Goal: Complete application form: Complete application form

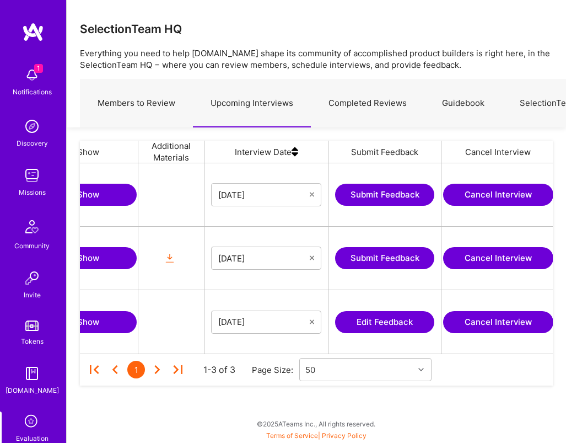
scroll to position [0, 406]
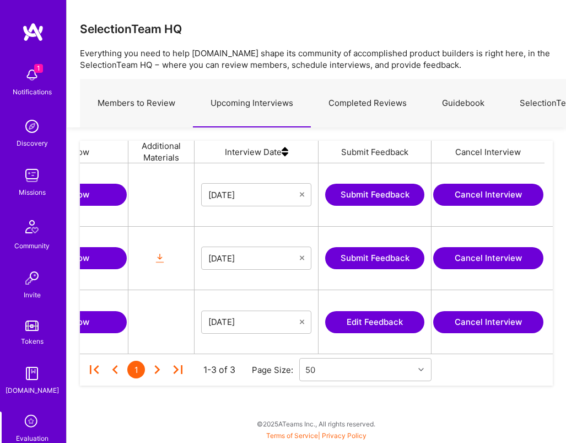
click at [381, 323] on button "Edit Feedback" at bounding box center [374, 322] width 99 height 22
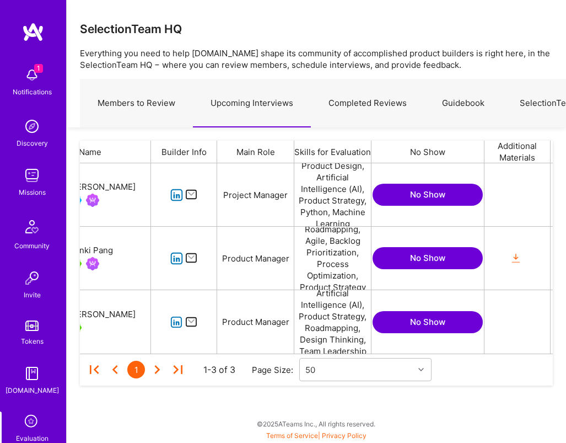
scroll to position [0, 0]
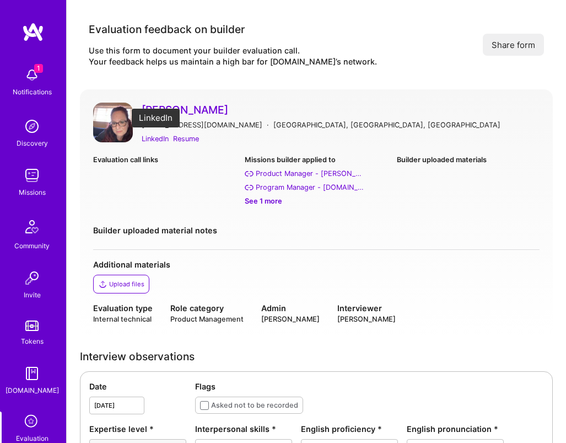
click at [159, 140] on div "LinkedIn" at bounding box center [155, 139] width 27 height 12
click at [266, 203] on div "See 1 more" at bounding box center [316, 201] width 143 height 12
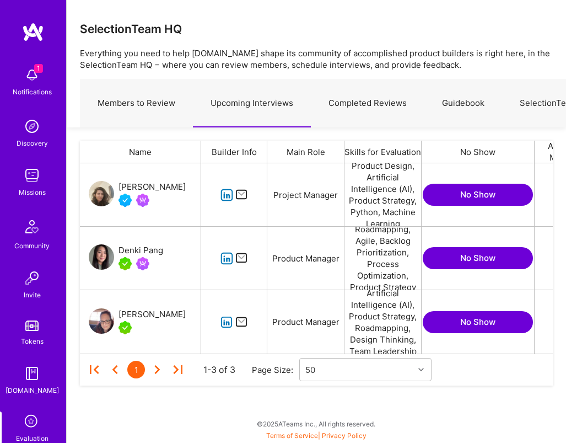
scroll to position [190, 473]
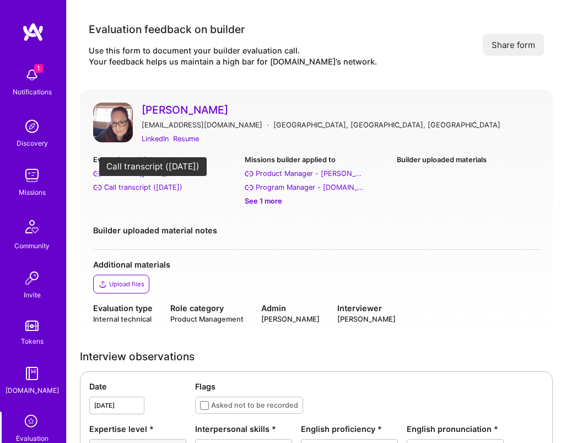
click at [140, 187] on div "Call transcript (Sep 19, 2025)" at bounding box center [143, 187] width 78 height 12
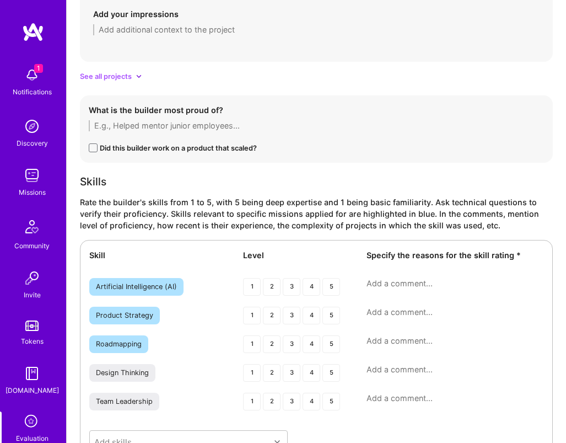
scroll to position [1466, 0]
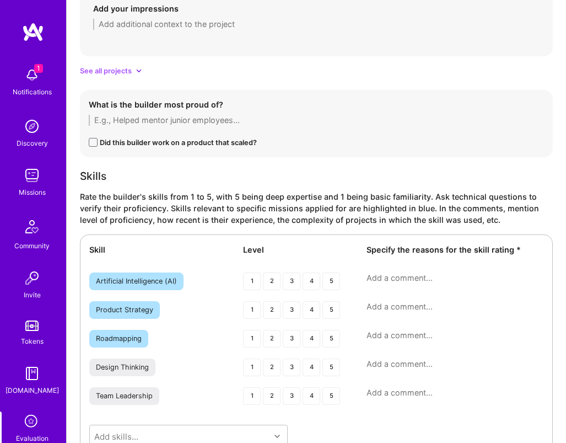
drag, startPoint x: 459, startPoint y: 340, endPoint x: 123, endPoint y: 273, distance: 342.7
click at [123, 273] on div "Skill Level Specify the reasons for the skill rating * Artificial Intelligence …" at bounding box center [316, 345] width 473 height 223
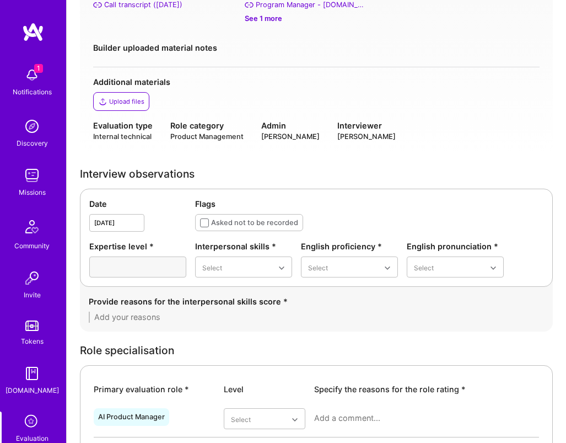
scroll to position [180, 0]
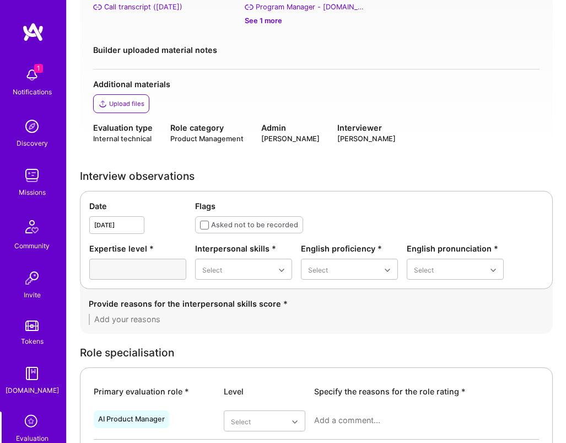
click at [141, 316] on textarea at bounding box center [316, 319] width 455 height 11
paste textarea "Clear, courteous communicator who engaged collaboratively and took guidance wel…"
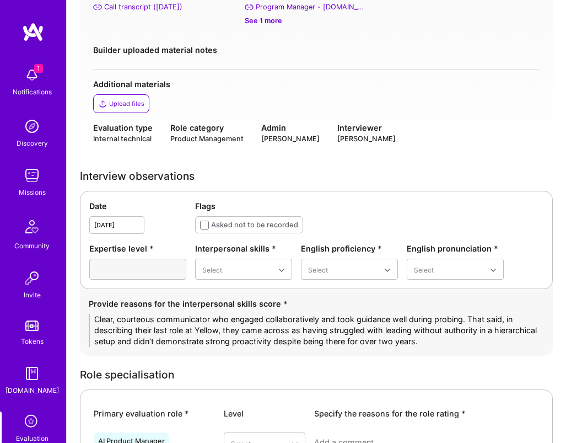
scroll to position [0, 0]
drag, startPoint x: 268, startPoint y: 320, endPoint x: 394, endPoint y: 319, distance: 126.2
click at [394, 319] on textarea "Clear, courteous communicator who engaged collaboratively and took guidance wel…" at bounding box center [316, 330] width 455 height 33
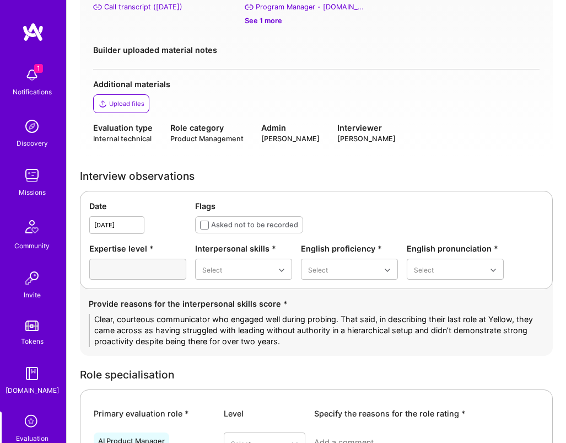
drag, startPoint x: 284, startPoint y: 320, endPoint x: 337, endPoint y: 320, distance: 52.4
click at [337, 320] on textarea "Clear, courteous communicator who engaged well during probing. That said, in de…" at bounding box center [316, 330] width 455 height 33
click at [460, 316] on textarea "Clear, courteous communicator who engaged well. That said, in describing their …" at bounding box center [316, 330] width 455 height 33
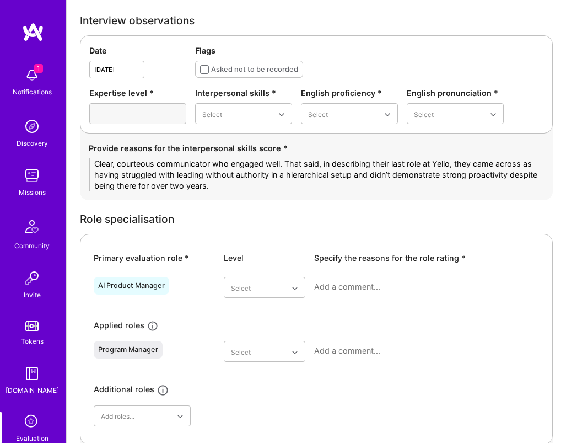
scroll to position [350, 0]
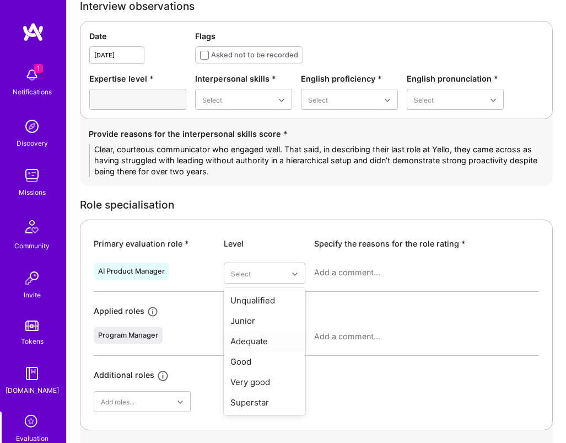
type textarea "Clear, courteous communicator who engaged well. That said, in describing their …"
click at [266, 346] on div "Adequate" at bounding box center [265, 341] width 82 height 20
click at [348, 277] on textarea at bounding box center [426, 272] width 225 height 11
click at [334, 275] on textarea at bounding box center [426, 272] width 225 height 11
click at [351, 272] on textarea at bounding box center [426, 272] width 225 height 11
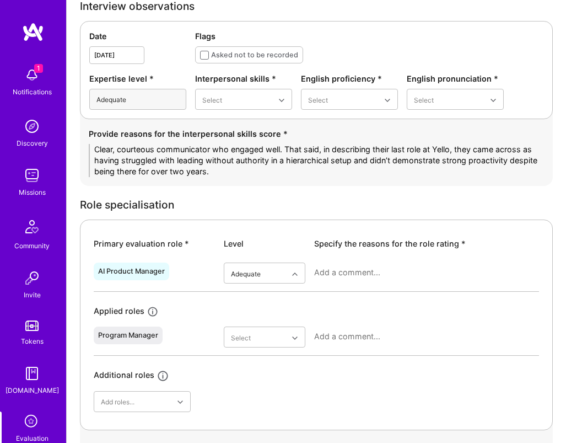
click at [377, 274] on textarea at bounding box center [426, 272] width 225 height 11
paste textarea "Capable PM with deep HR/talent-tech domain experience and some exposure to AI f…"
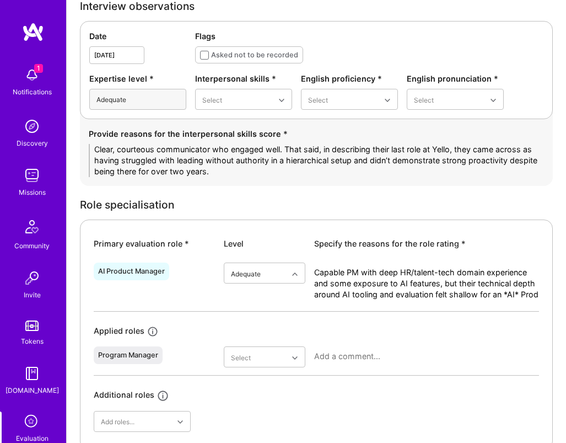
scroll to position [0, 0]
click at [453, 295] on textarea "Capable PM with deep HR/talent-tech domain experience and some exposure to AI f…" at bounding box center [426, 289] width 225 height 44
type textarea "Capable PM with deep HR/talent-tech domain experience and some exposure to AI f…"
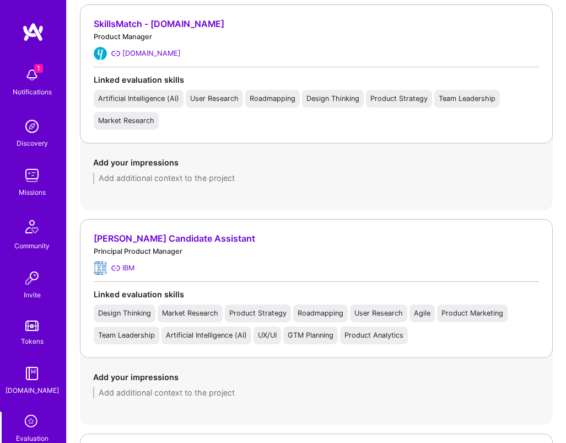
scroll to position [926, 0]
click at [191, 397] on div "Add your impressions" at bounding box center [316, 383] width 473 height 53
click at [190, 392] on textarea at bounding box center [316, 391] width 447 height 11
paste textarea "At IBM on Watson Talent, they led the Candidate Assistant—an ATS overlay combin…"
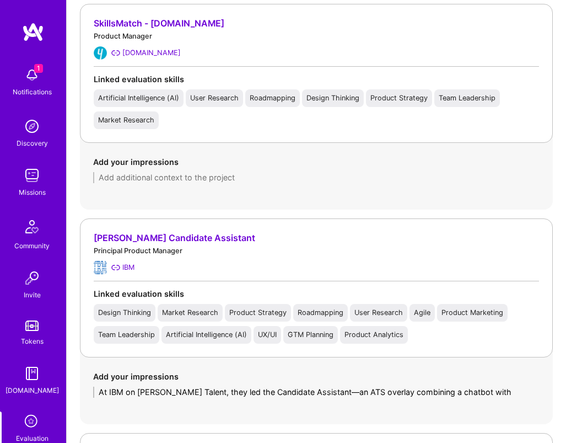
scroll to position [0, 0]
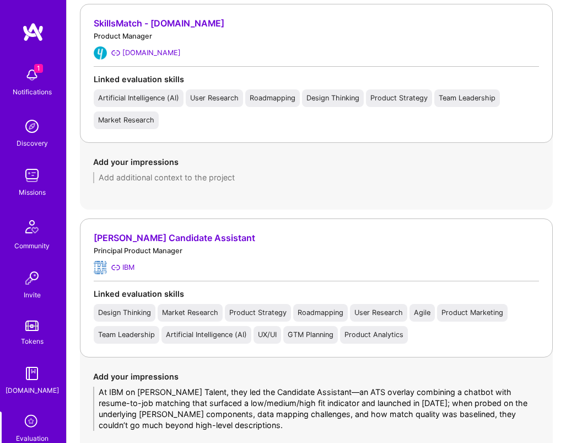
click at [324, 392] on textarea "At IBM on Watson Talent, they led the Candidate Assistant—an ATS overlay combin…" at bounding box center [316, 408] width 447 height 44
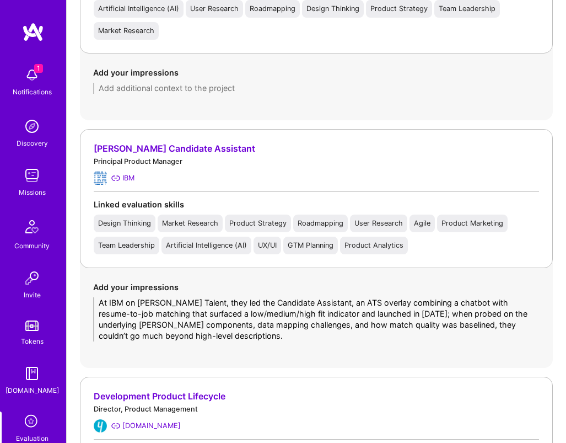
scroll to position [1016, 0]
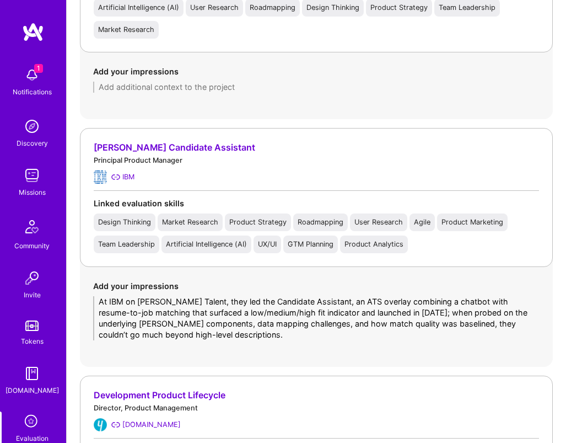
click at [130, 335] on textarea "At IBM on Watson Talent, they led the Candidate Assistant, an ATS overlay combi…" at bounding box center [316, 318] width 447 height 44
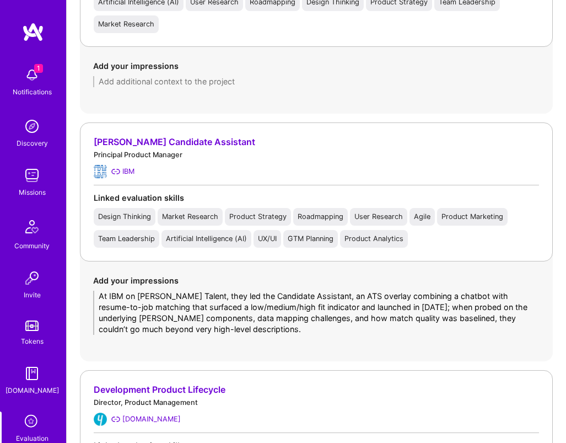
type textarea "At IBM on Watson Talent, they led the Candidate Assistant, an ATS overlay combi…"
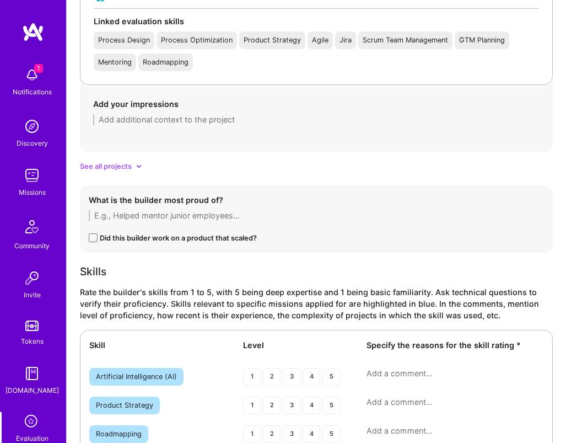
scroll to position [1453, 0]
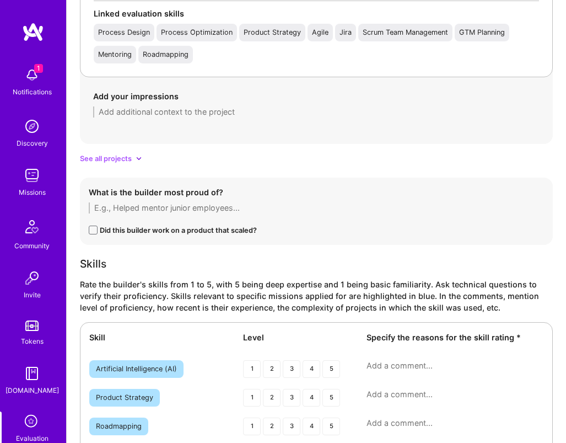
click at [212, 202] on textarea at bounding box center [316, 207] width 455 height 11
paste textarea "Launching the Watson Candidate Assistant in 2017 as one of the early TA matchin…"
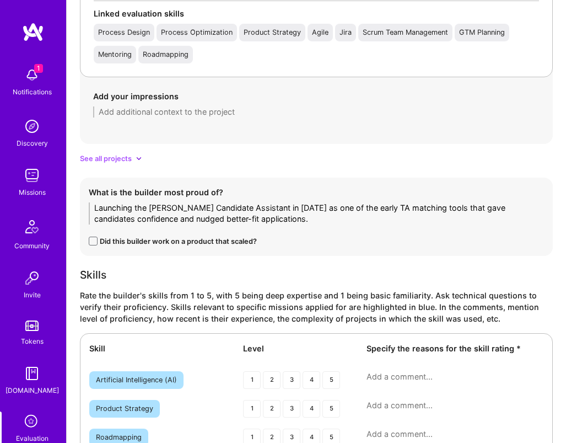
scroll to position [0, 0]
type textarea "Launching the Watson Candidate Assistant in 2017 as one of the early TA matchin…"
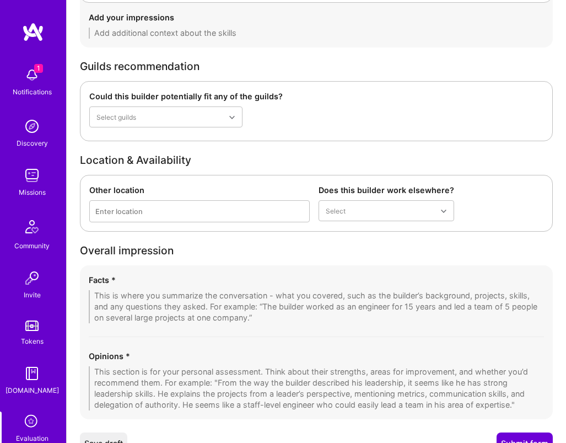
scroll to position [2009, 0]
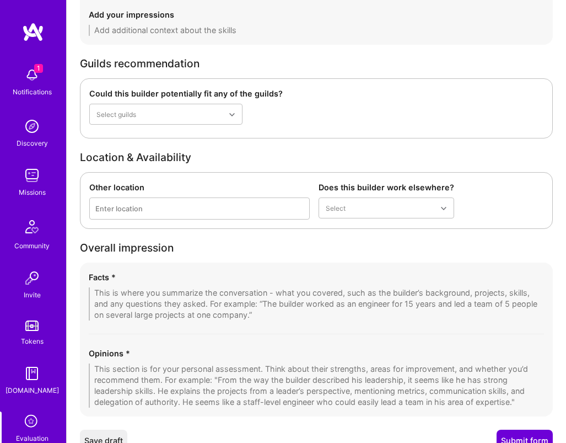
click at [224, 310] on textarea at bounding box center [316, 303] width 455 height 33
paste textarea "~15 years in product, primarily HR tech. IBM: Principal-level PM on Watson Tale…"
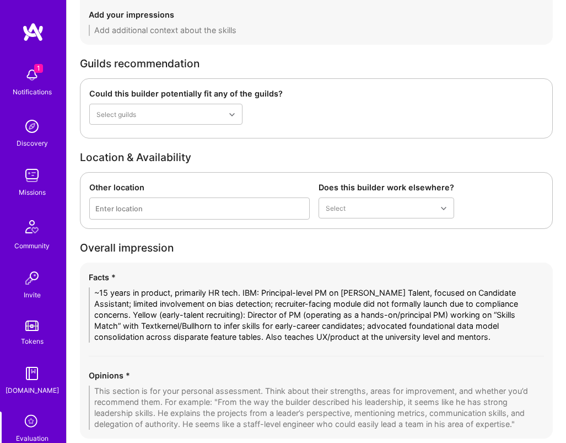
scroll to position [0, 0]
click at [352, 340] on textarea "~15 years in product, primarily HR tech. IBM: Principal-level PM on Watson Tale…" at bounding box center [316, 314] width 455 height 55
type textarea "~15 years in product, primarily HR tech. IBM: Principal-level PM on Watson Tale…"
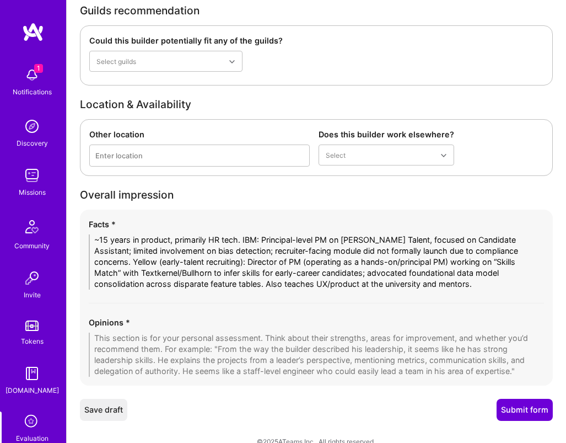
scroll to position [2079, 0]
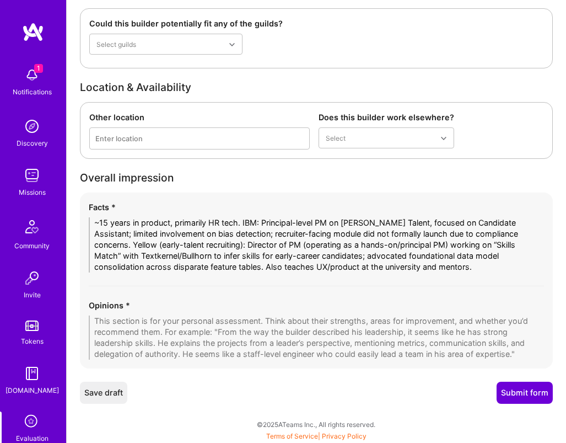
click at [279, 330] on textarea at bounding box center [316, 337] width 455 height 44
paste textarea "Strengths: strong HR/talent-tech context, knows the workflows, thoughtful on co…"
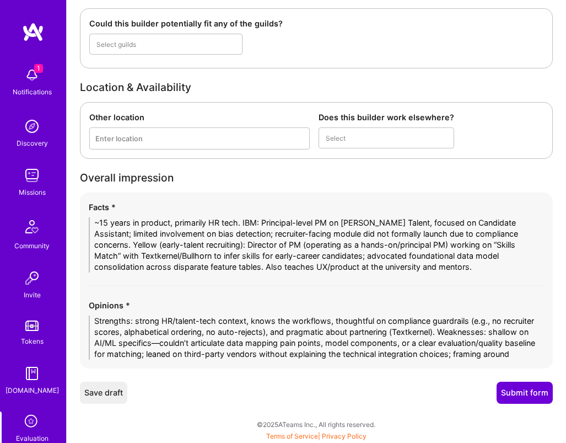
scroll to position [0, 0]
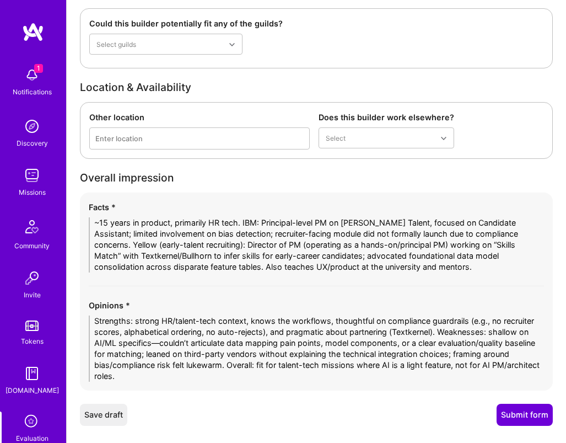
drag, startPoint x: 438, startPoint y: 332, endPoint x: 394, endPoint y: 330, distance: 44.1
click at [394, 330] on textarea "Strengths: strong HR/talent-tech context, knows the workflows, thoughtful on co…" at bounding box center [316, 348] width 455 height 66
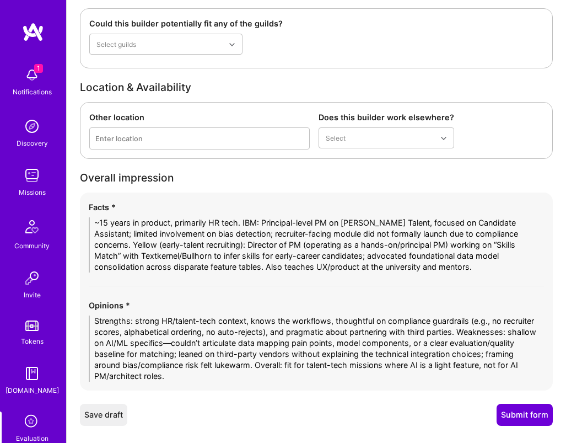
click at [201, 344] on textarea "Strengths: strong HR/talent-tech context, knows the workflows, thoughtful on co…" at bounding box center [316, 348] width 455 height 66
click at [127, 376] on textarea "Strengths: strong HR/talent-tech context, knows the workflows, thoughtful on co…" at bounding box center [316, 348] width 455 height 66
type textarea "Strengths: strong HR/talent-tech context, knows the workflows, thoughtful on co…"
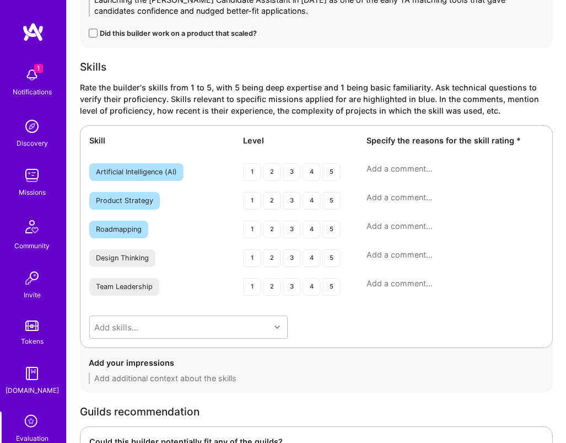
scroll to position [1655, 0]
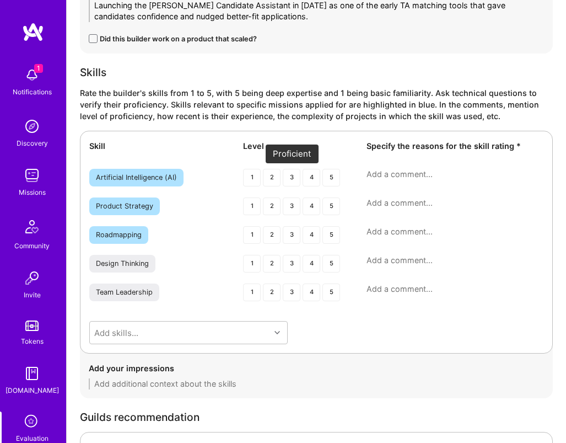
click at [287, 180] on div "3" at bounding box center [292, 178] width 18 height 18
click at [388, 173] on textarea at bounding box center [455, 174] width 177 height 11
paste textarea "Exposure to AI products but limited grasp of underlying models, data challenges…"
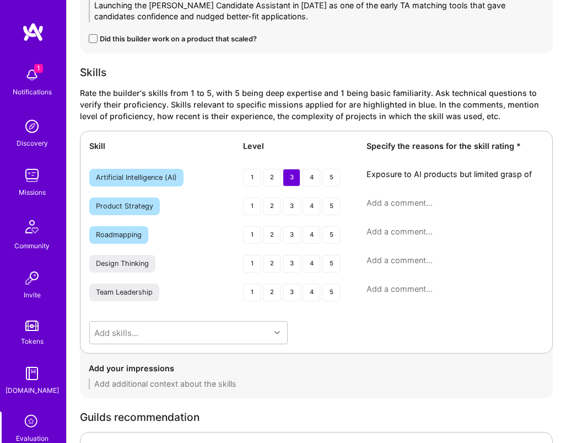
scroll to position [0, 0]
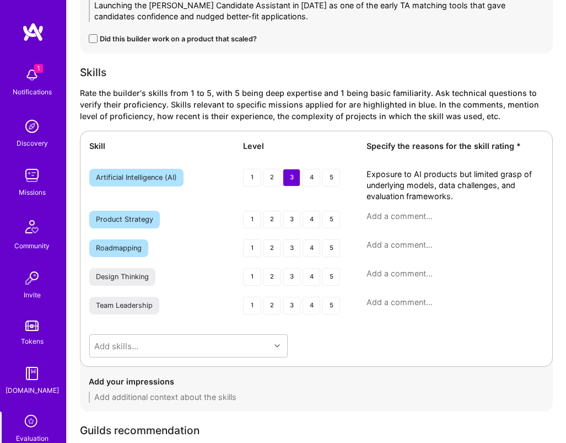
type textarea "Exposure to AI products but limited grasp of underlying models, data challenges…"
click at [313, 222] on div "4" at bounding box center [312, 220] width 18 height 18
click at [385, 214] on textarea at bounding box center [455, 216] width 177 height 11
paste textarea "Strong domain-led thinking with sensible guardrails and partner selection to sh…"
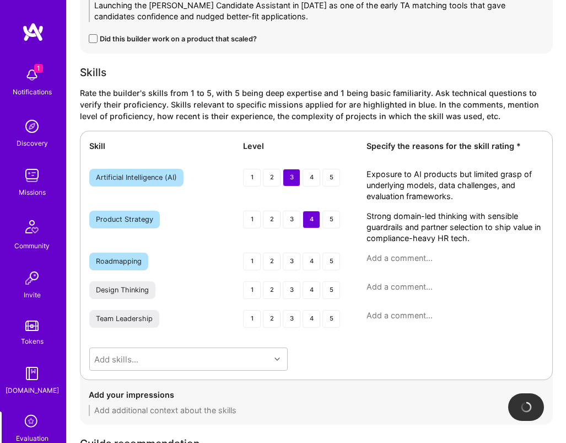
type textarea "Strong domain-led thinking with sensible guardrails and partner selection to sh…"
click at [297, 261] on div "3" at bounding box center [292, 261] width 18 height 18
click at [396, 259] on textarea at bounding box center [455, 257] width 177 height 11
paste textarea "Demonstrated ability to prioritize foundational data work and structure deliver…"
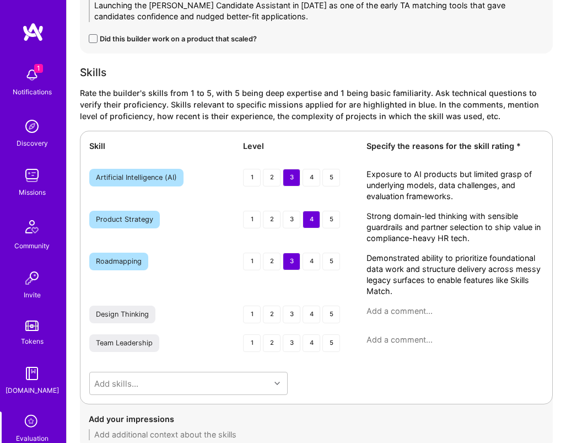
click at [423, 259] on textarea "Demonstrated ability to prioritize foundational data work and structure deliver…" at bounding box center [455, 274] width 177 height 44
drag, startPoint x: 462, startPoint y: 293, endPoint x: 447, endPoint y: 281, distance: 18.9
click at [447, 281] on textarea "Demonstrated some ability to prioritize foundational data work and structure de…" at bounding box center [455, 274] width 177 height 44
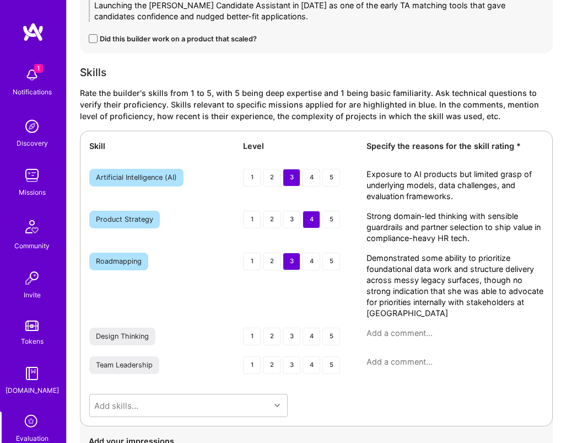
type textarea "Demonstrated some ability to prioritize foundational data work and structure de…"
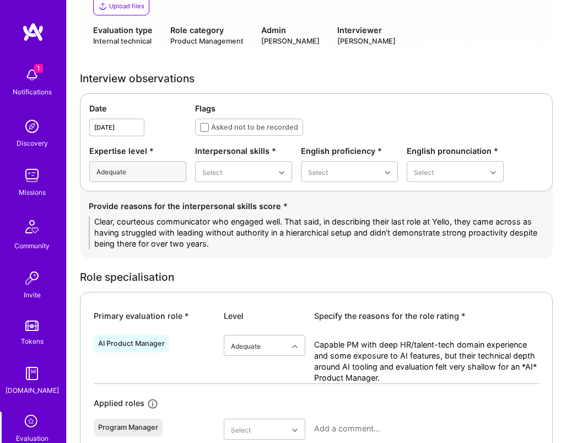
scroll to position [2174, 0]
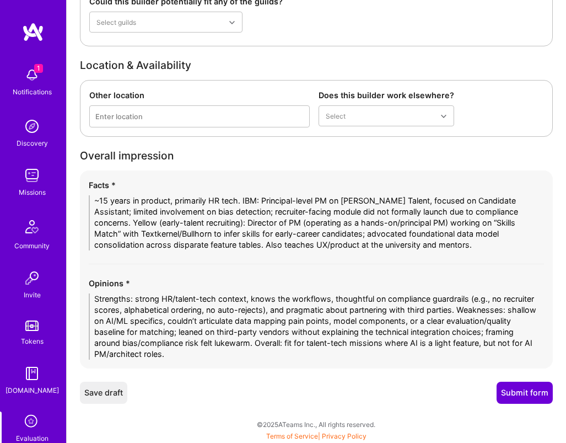
click at [118, 225] on textarea "~15 years in product, primarily HR tech. IBM: Principal-level PM on Watson Tale…" at bounding box center [316, 222] width 455 height 55
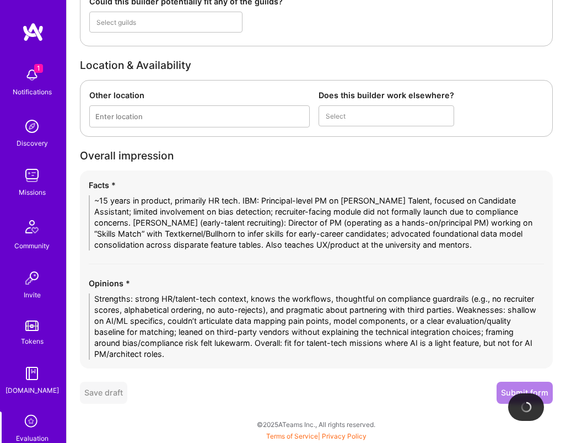
scroll to position [2129, 0]
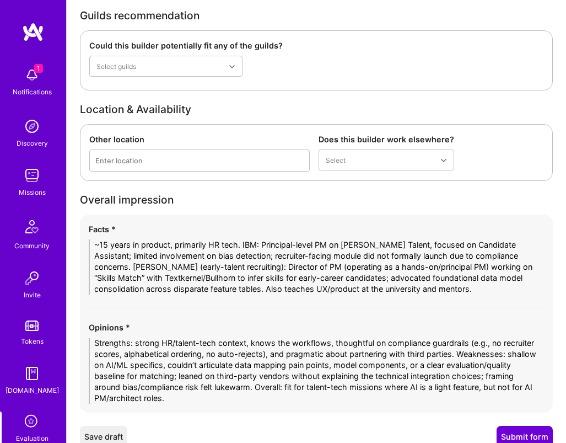
type textarea "~15 years in product, primarily HR tech. IBM: Principal-level PM on Watson Tale…"
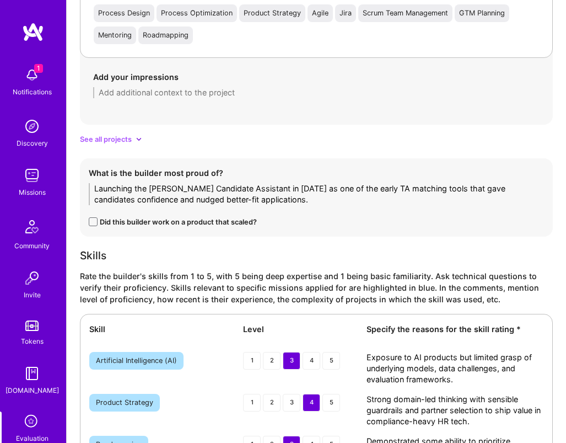
scroll to position [1471, 0]
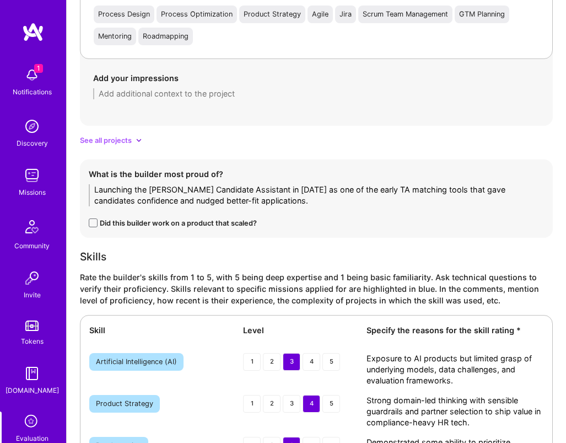
click at [146, 224] on div "Did this builder work on a product that scaled?" at bounding box center [178, 223] width 157 height 12
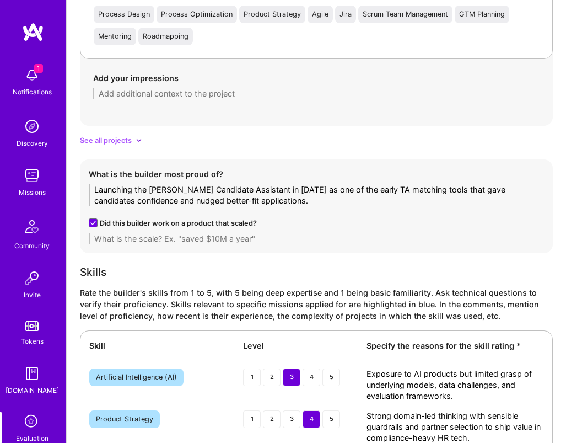
click at [161, 226] on div "Did this builder work on a product that scaled?" at bounding box center [178, 223] width 157 height 12
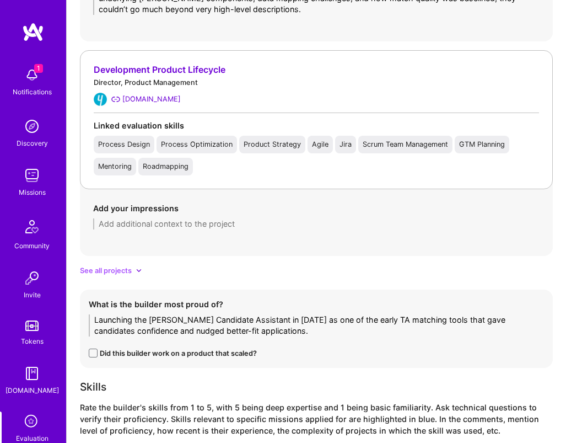
scroll to position [1367, 0]
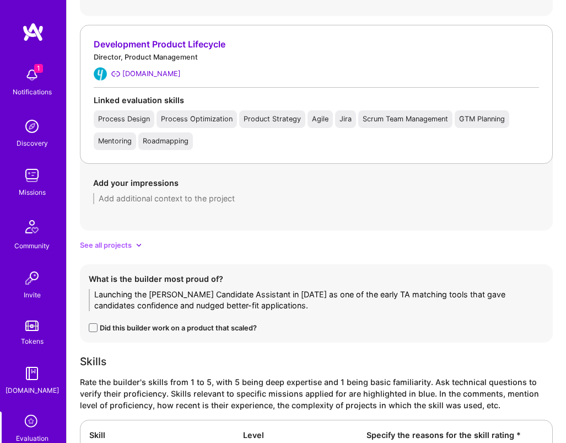
click at [196, 323] on div "Did this builder work on a product that scaled?" at bounding box center [178, 328] width 157 height 12
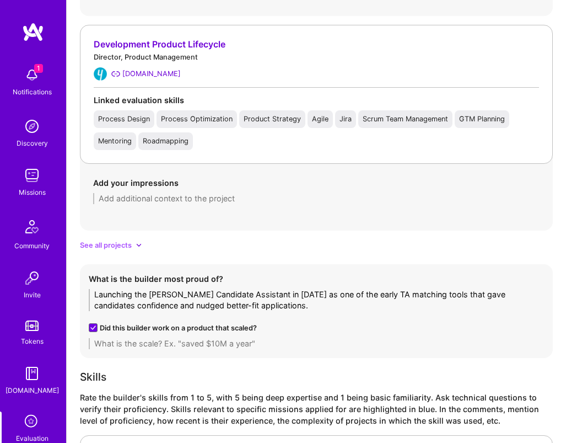
click at [184, 343] on textarea at bounding box center [316, 343] width 455 height 11
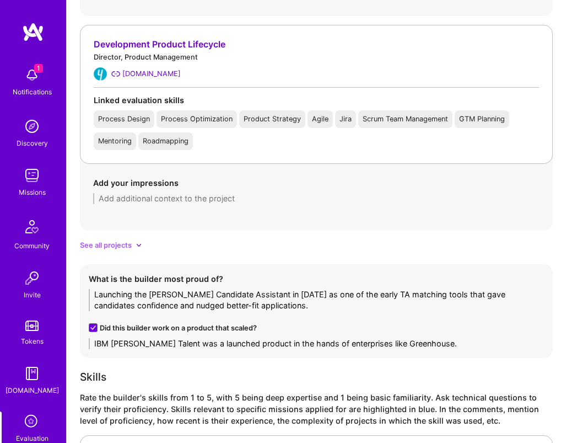
click at [359, 343] on textarea "IBM Watson Talent was a launched product in the hands of enterprises like Green…" at bounding box center [316, 343] width 455 height 11
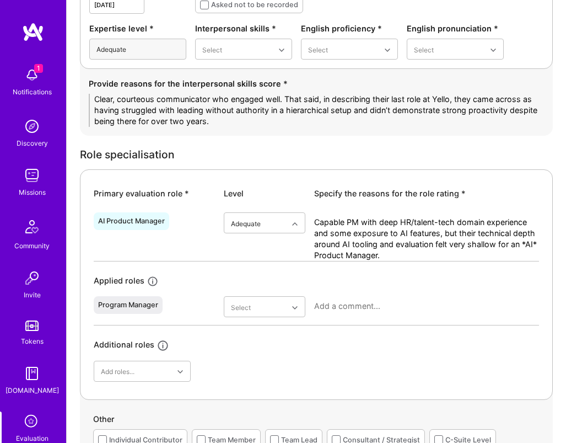
scroll to position [0, 0]
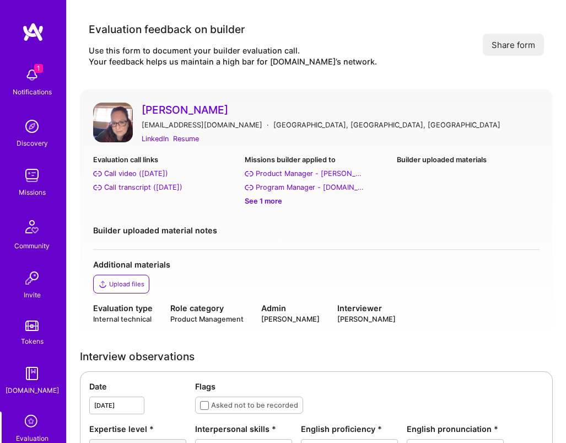
type textarea "IBM Watson Talent was a launched product in the hands of enterprises and startu…"
click at [516, 42] on button "Share form" at bounding box center [513, 45] width 61 height 22
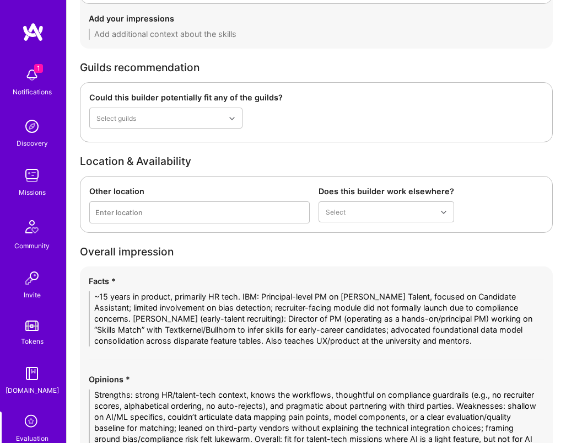
scroll to position [2189, 0]
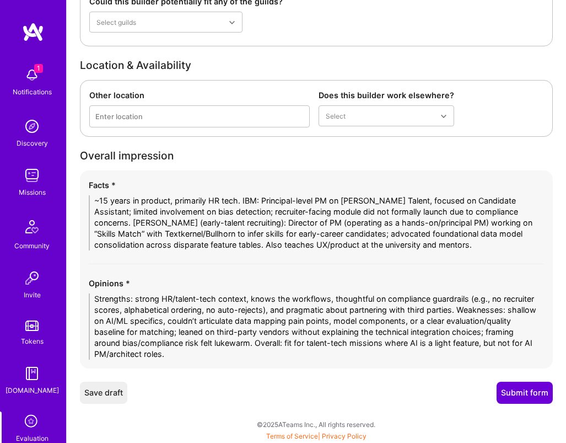
click at [509, 387] on button "Submit form" at bounding box center [525, 392] width 56 height 22
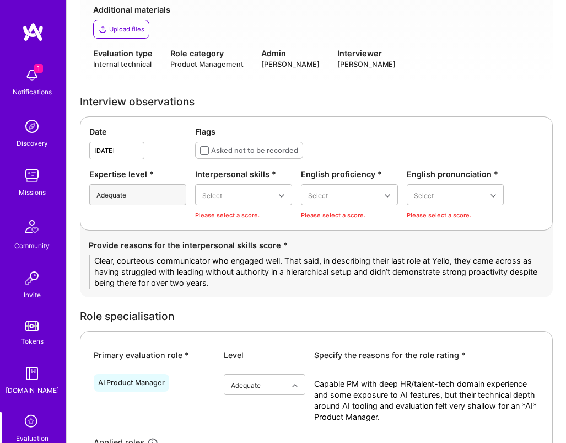
scroll to position [220, 0]
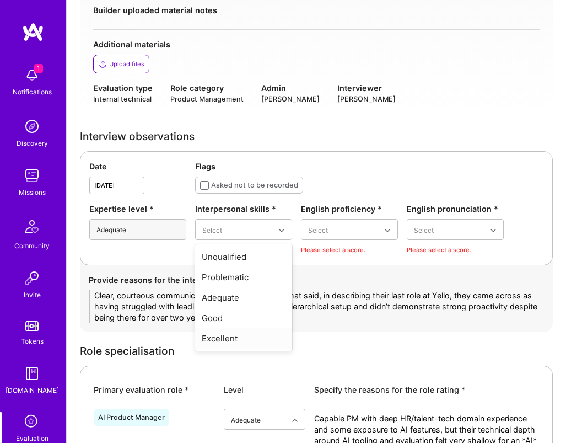
click at [239, 338] on div "Excellent" at bounding box center [243, 338] width 97 height 20
click at [247, 321] on div "Good" at bounding box center [243, 318] width 97 height 20
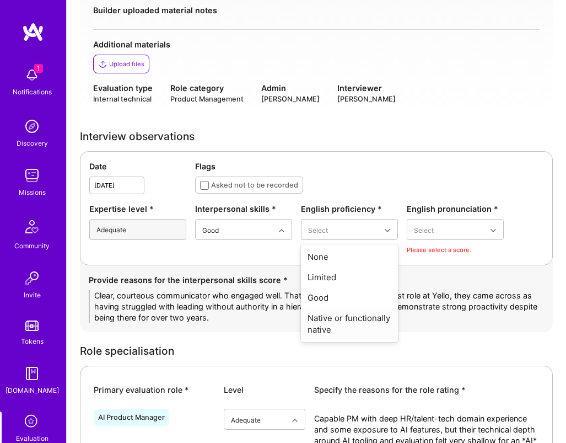
click at [342, 326] on div "Native or functionally native" at bounding box center [349, 324] width 97 height 32
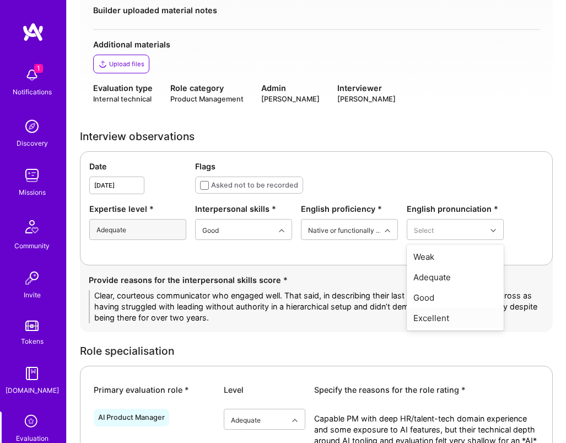
click at [424, 322] on div "Excellent" at bounding box center [455, 318] width 97 height 20
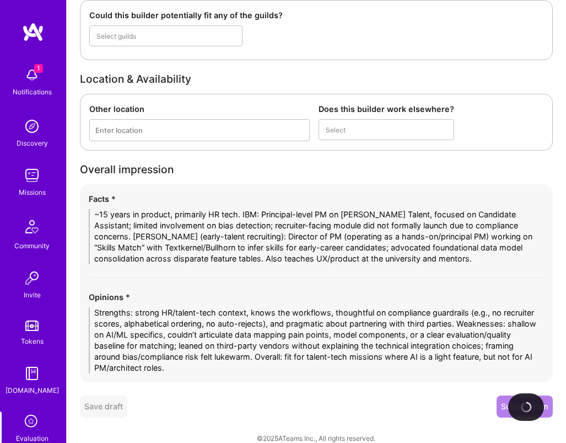
scroll to position [2189, 0]
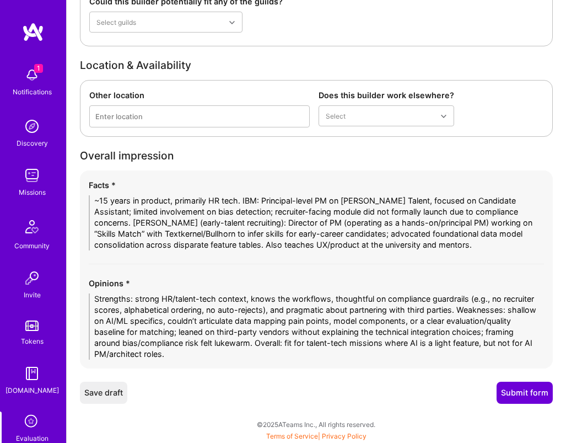
click at [540, 390] on button "Submit form" at bounding box center [525, 392] width 56 height 22
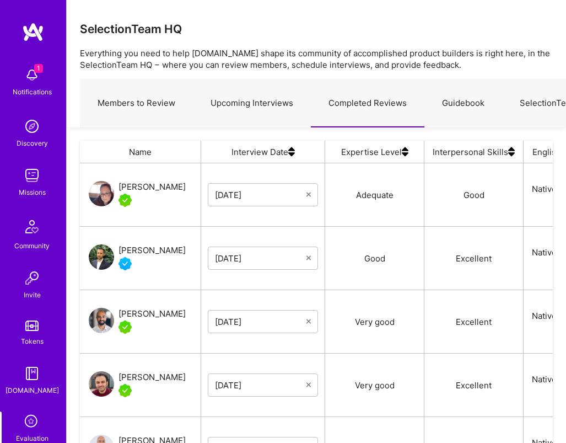
scroll to position [327, 473]
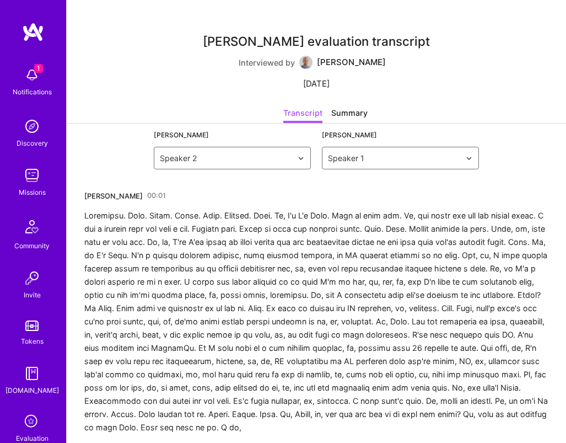
click at [190, 249] on div at bounding box center [316, 321] width 464 height 225
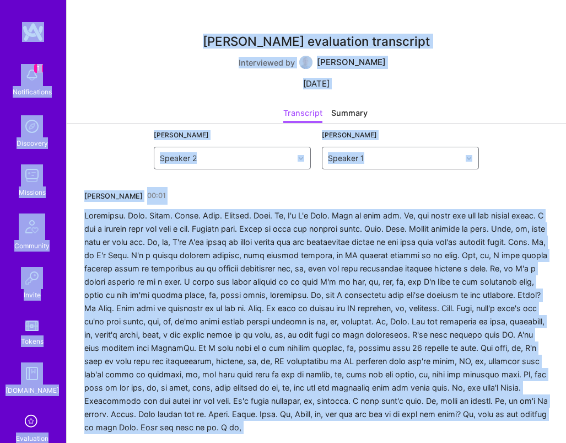
copy body "1 Notifications Discovery Missions Community Invite Tokens [DOMAIN_NAME] Evalua…"
